Goal: Task Accomplishment & Management: Use online tool/utility

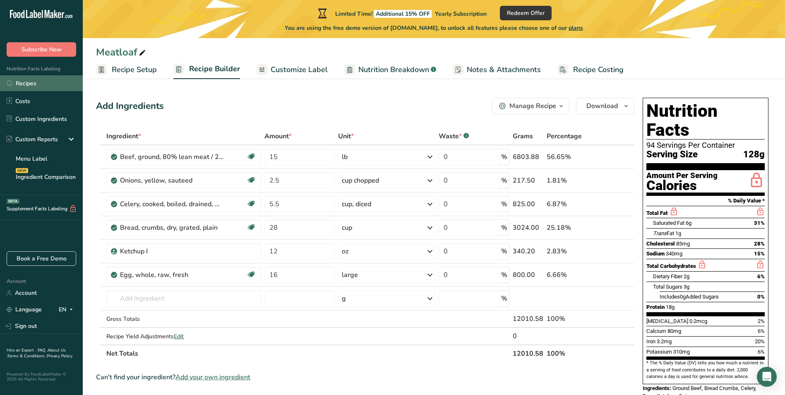
drag, startPoint x: 64, startPoint y: 86, endPoint x: 67, endPoint y: 84, distance: 4.4
click at [65, 86] on link "Recipes" at bounding box center [41, 83] width 83 height 16
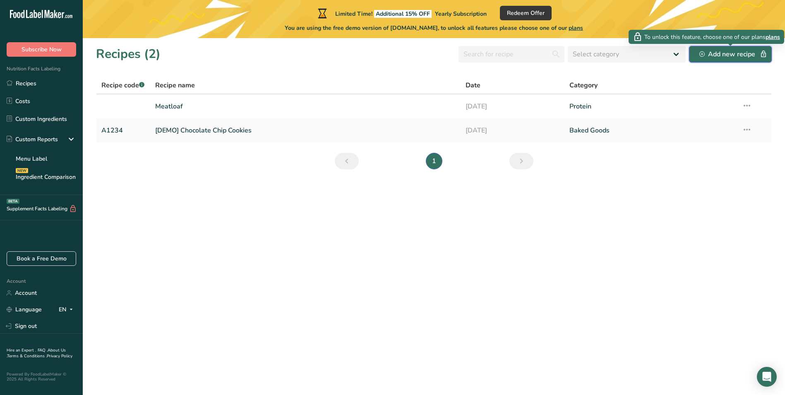
click at [711, 56] on div "Add new recipe" at bounding box center [730, 54] width 62 height 10
click at [711, 53] on div "Add new recipe" at bounding box center [730, 54] width 62 height 10
click at [706, 53] on div "Add new recipe" at bounding box center [730, 54] width 62 height 10
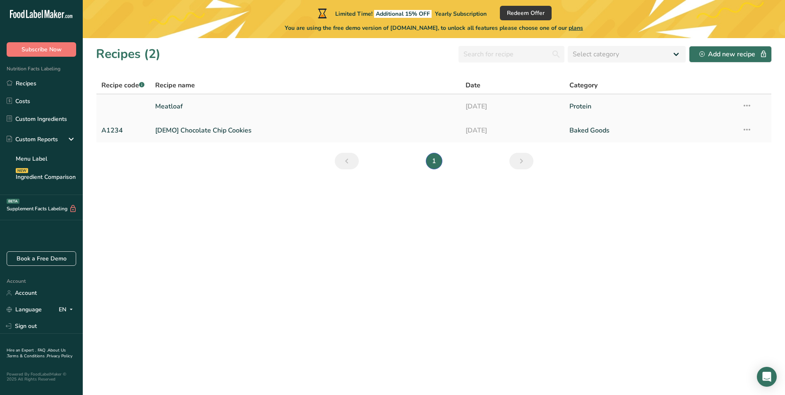
click at [179, 102] on link "Meatloaf" at bounding box center [305, 106] width 301 height 17
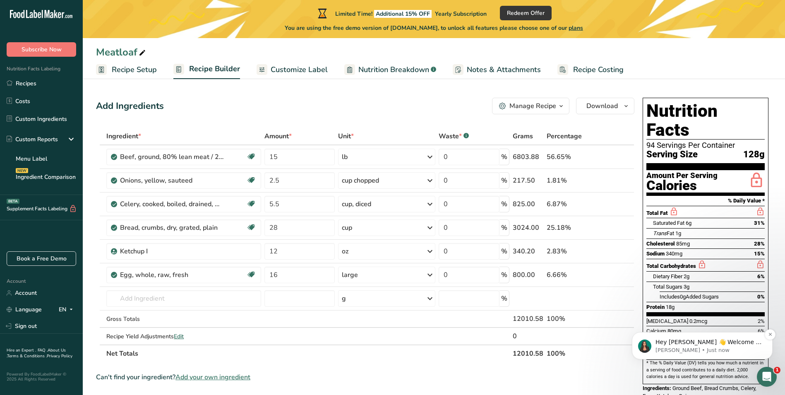
click at [741, 347] on p "[PERSON_NAME] • Just now" at bounding box center [708, 349] width 107 height 7
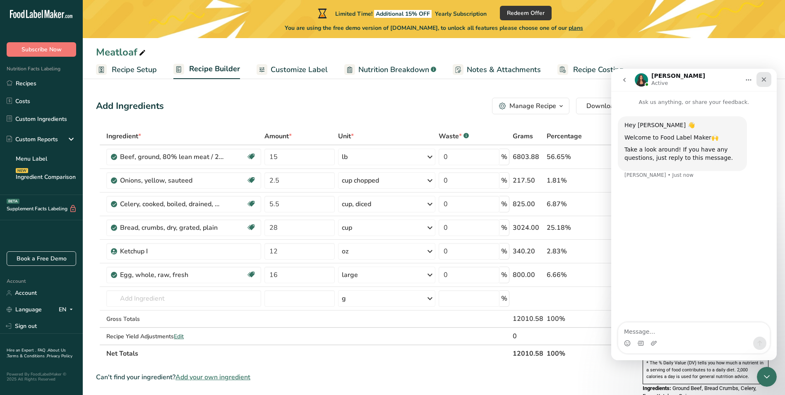
click at [764, 77] on icon "Close" at bounding box center [763, 79] width 7 height 7
